Goal: Find specific page/section: Find specific page/section

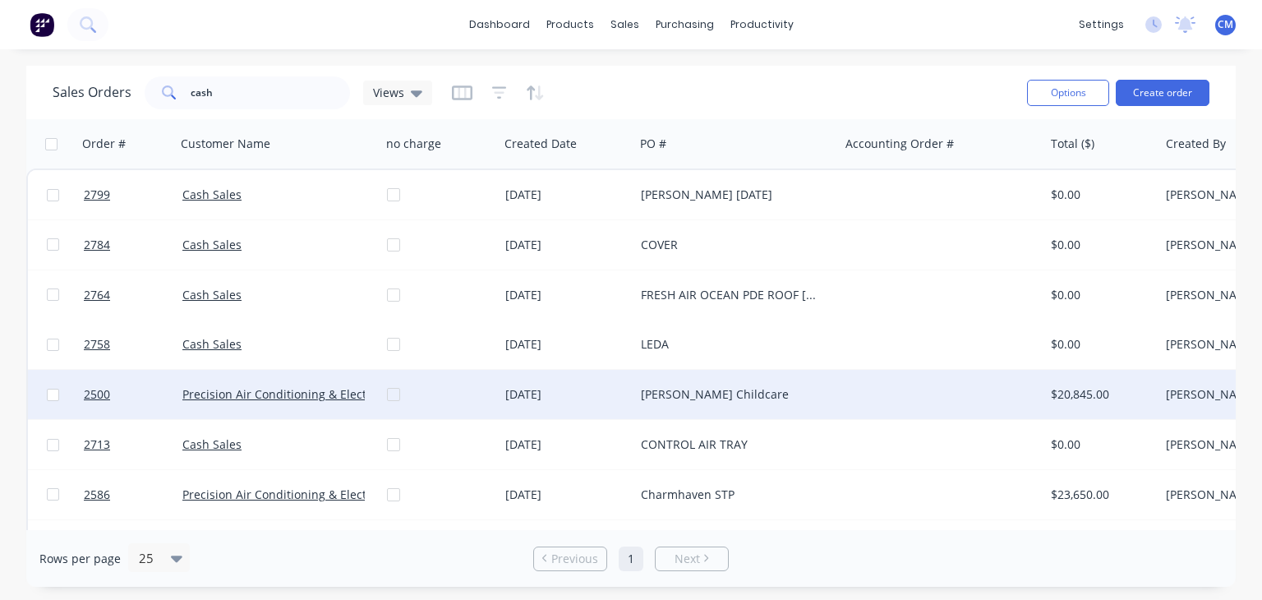
scroll to position [246, 0]
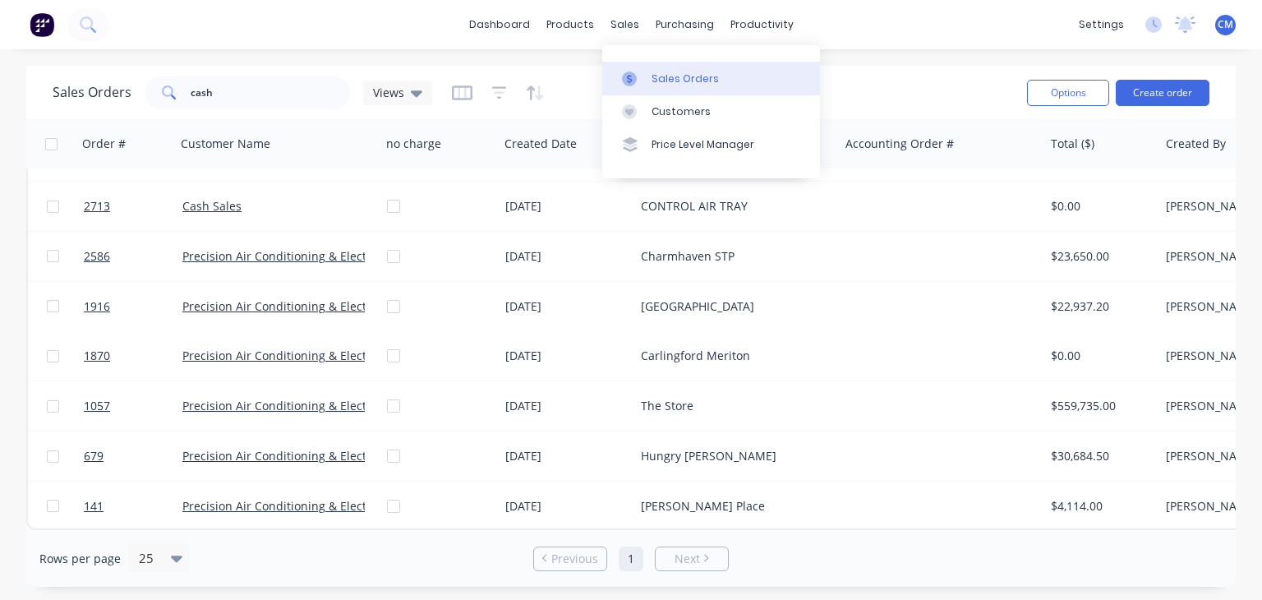
click at [657, 81] on div "Sales Orders" at bounding box center [684, 78] width 67 height 15
click at [674, 79] on div "Sales Orders" at bounding box center [684, 78] width 67 height 15
click at [242, 95] on input "cash" at bounding box center [271, 92] width 160 height 33
click at [242, 94] on input "cash" at bounding box center [271, 92] width 160 height 33
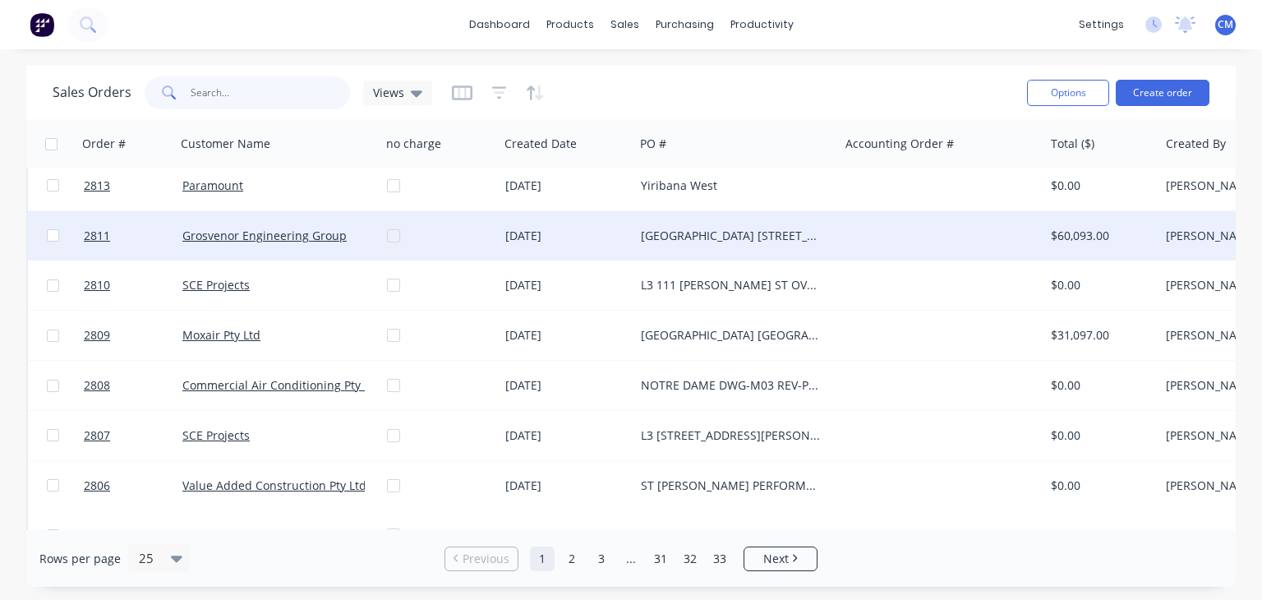
scroll to position [0, 0]
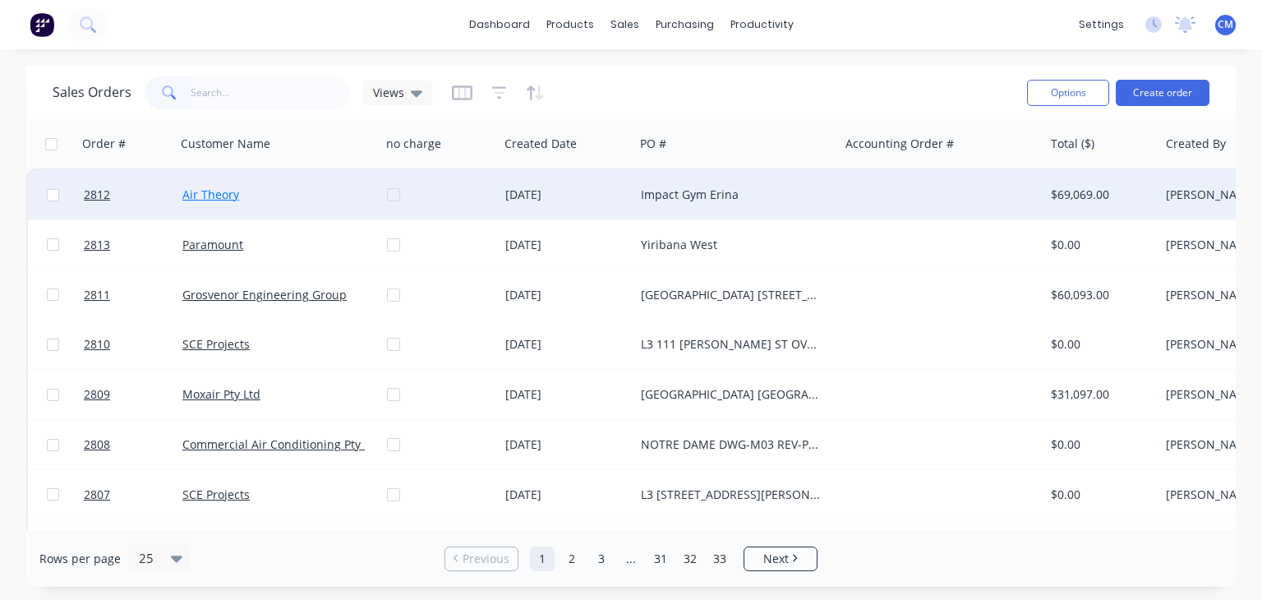
click at [219, 196] on link "Air Theory" at bounding box center [210, 194] width 57 height 16
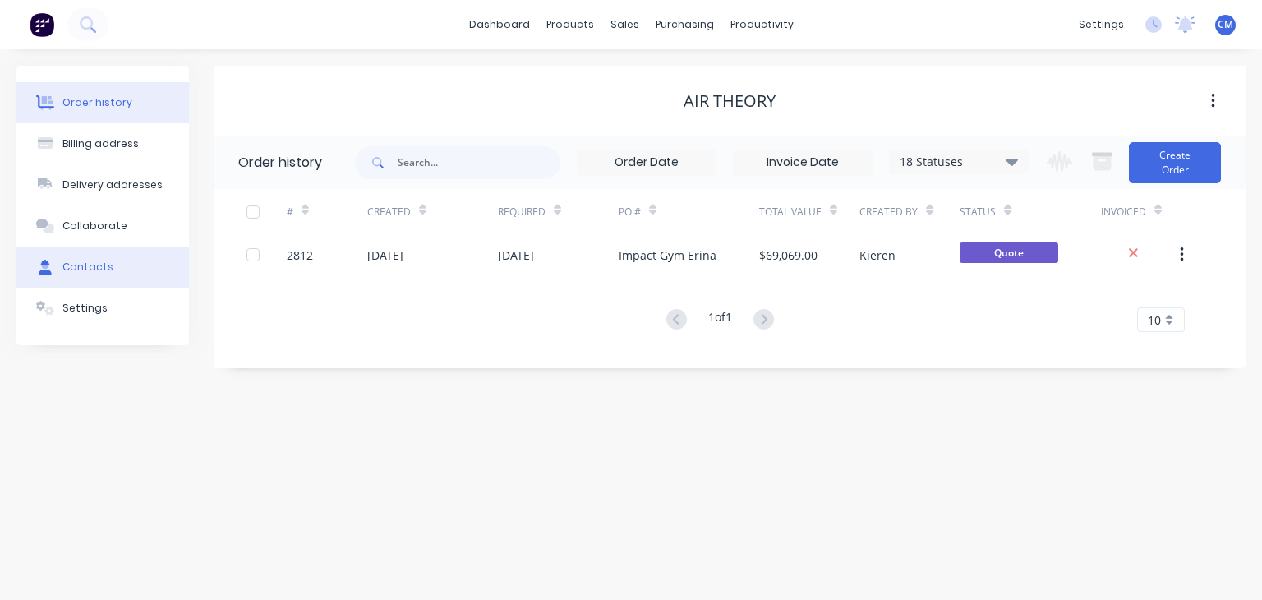
click at [122, 264] on button "Contacts" at bounding box center [102, 266] width 173 height 41
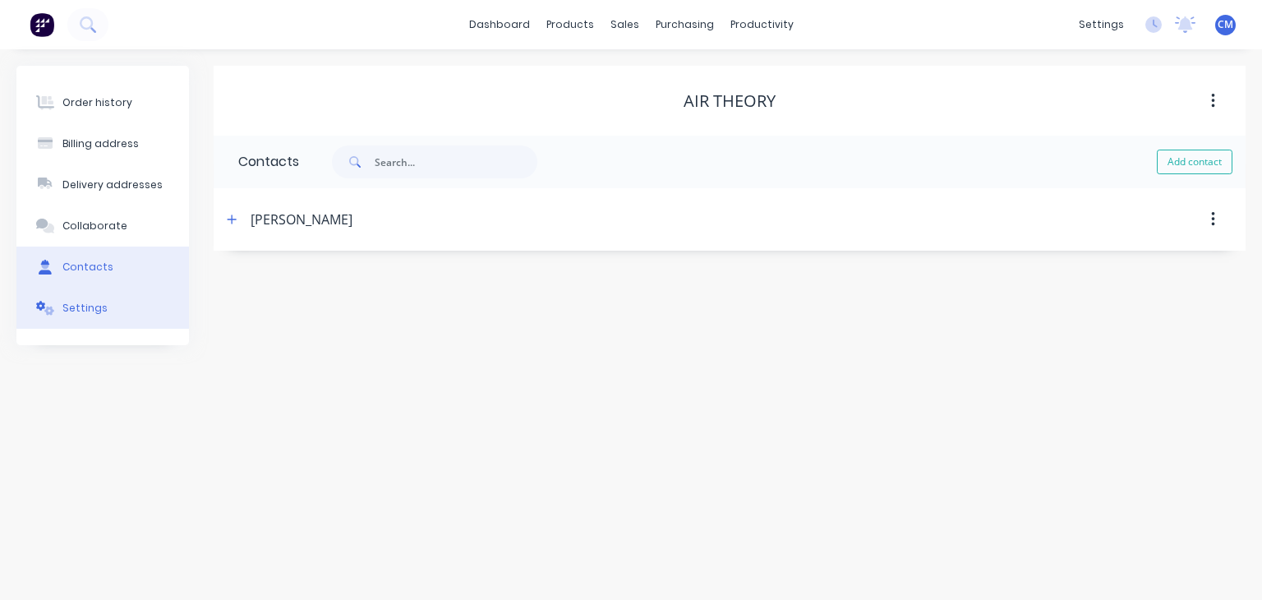
click at [102, 308] on button "Settings" at bounding box center [102, 308] width 173 height 41
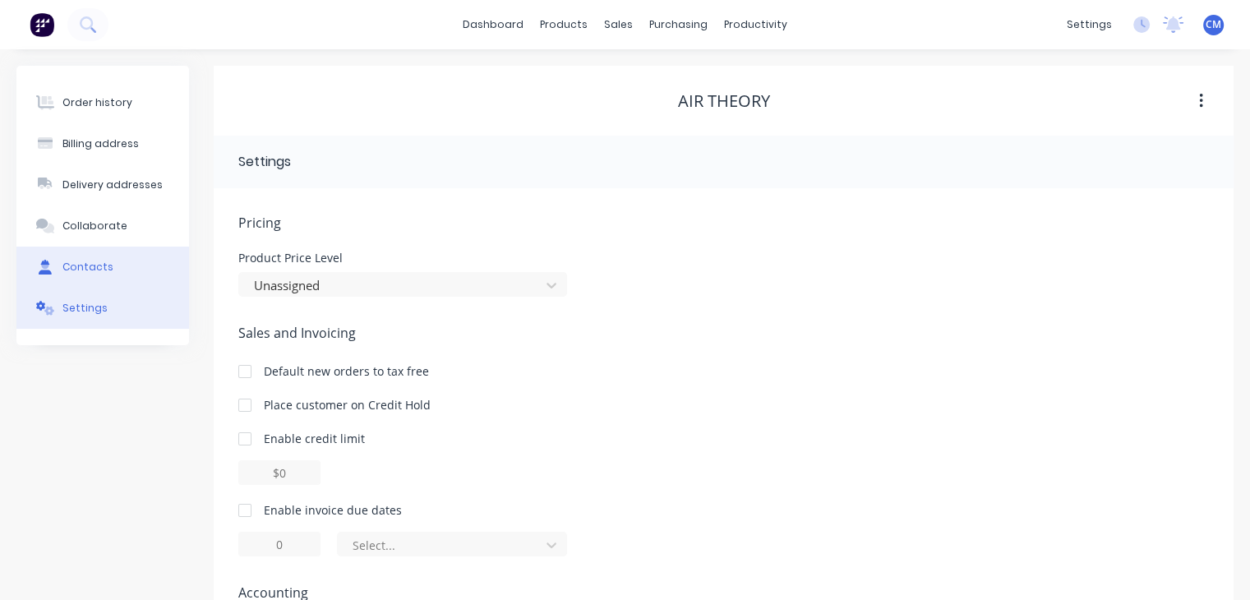
click at [87, 266] on div "Contacts" at bounding box center [87, 267] width 51 height 15
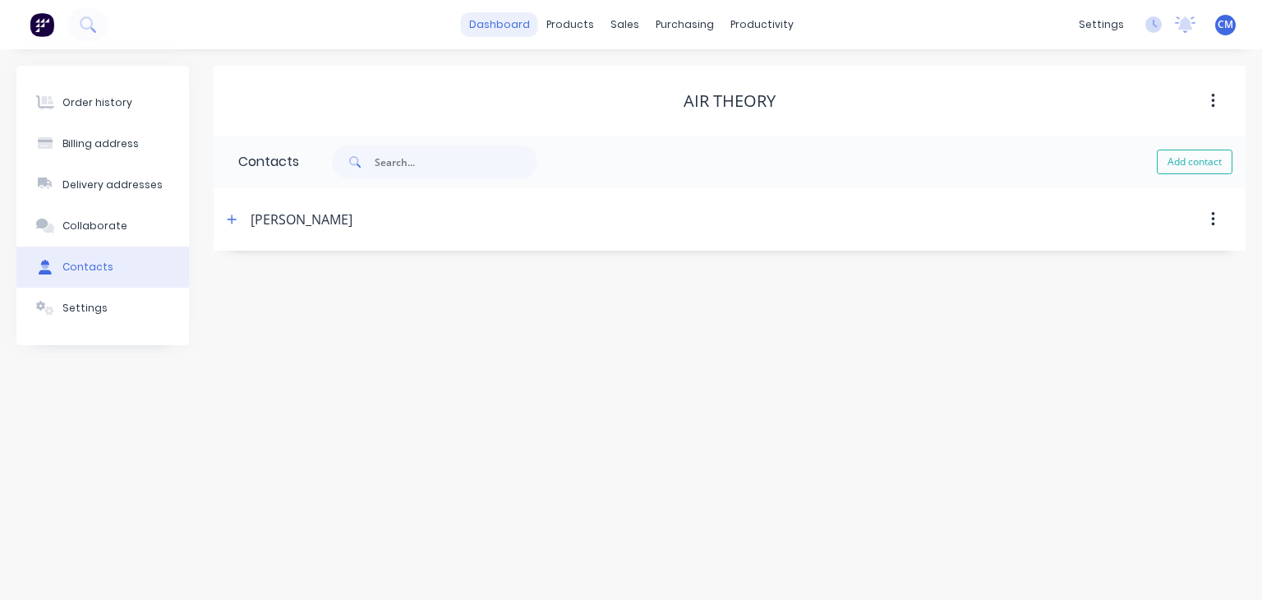
click at [506, 32] on link "dashboard" at bounding box center [499, 24] width 77 height 25
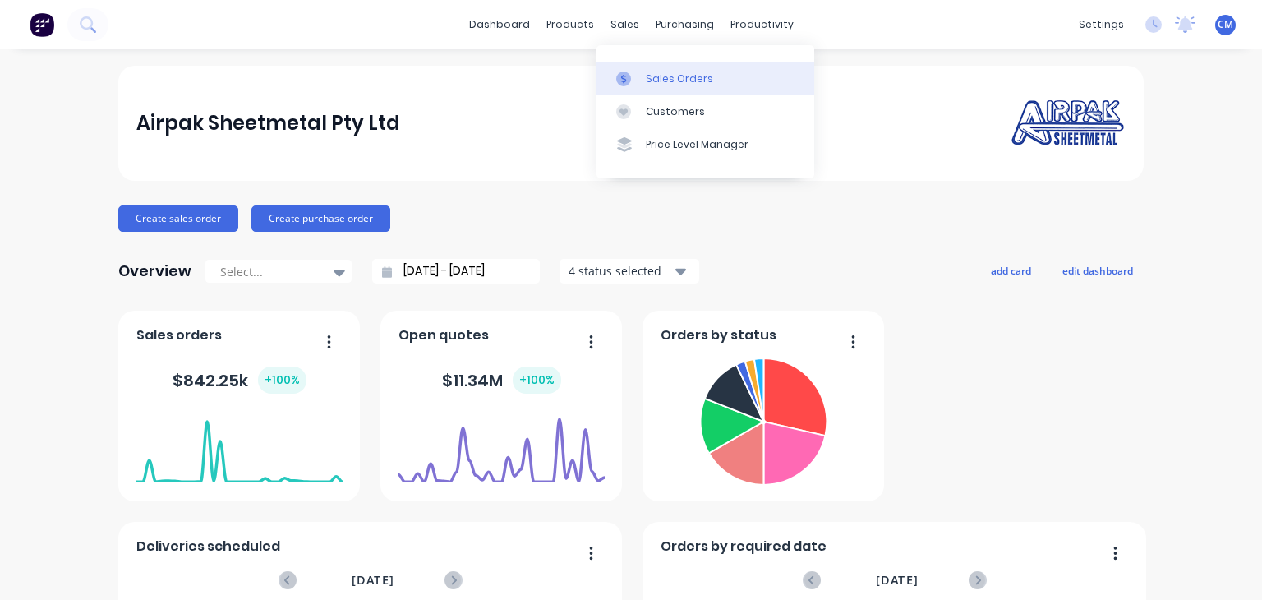
click at [635, 86] on link "Sales Orders" at bounding box center [705, 78] width 218 height 33
